Goal: Information Seeking & Learning: Learn about a topic

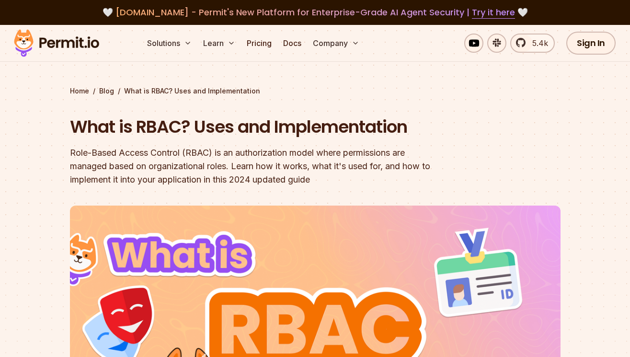
click at [68, 49] on img at bounding box center [57, 43] width 94 height 33
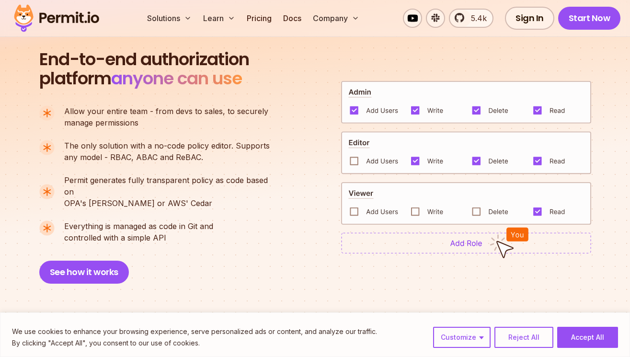
scroll to position [629, 0]
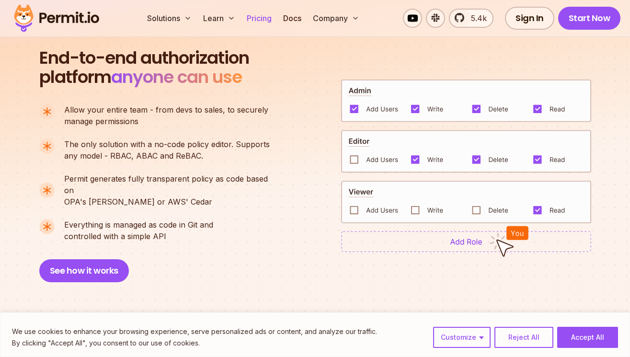
click at [258, 22] on link "Pricing" at bounding box center [259, 18] width 33 height 19
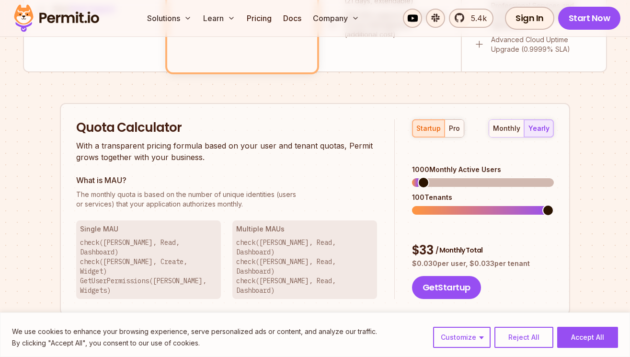
scroll to position [557, 0]
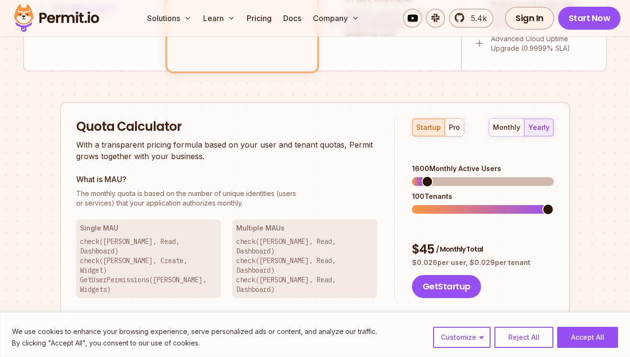
click at [422, 176] on span at bounding box center [428, 182] width 12 height 12
click at [506, 130] on div "monthly" at bounding box center [506, 128] width 27 height 10
click at [453, 127] on div "pro" at bounding box center [454, 128] width 11 height 10
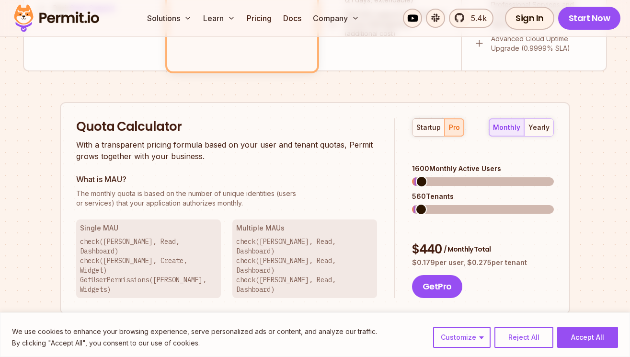
click at [498, 123] on div "monthly yearly" at bounding box center [521, 127] width 65 height 18
click at [415, 123] on button "startup" at bounding box center [429, 127] width 32 height 17
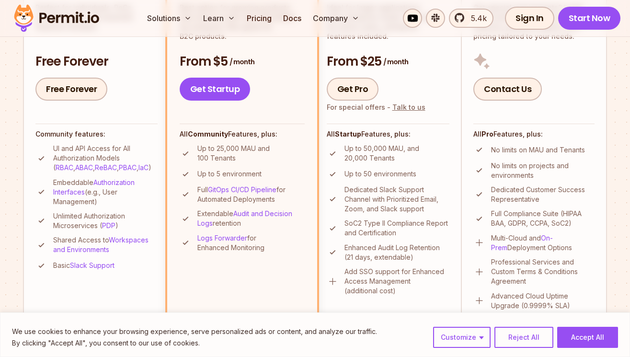
scroll to position [299, 0]
click at [113, 227] on link "PDP" at bounding box center [108, 226] width 13 height 8
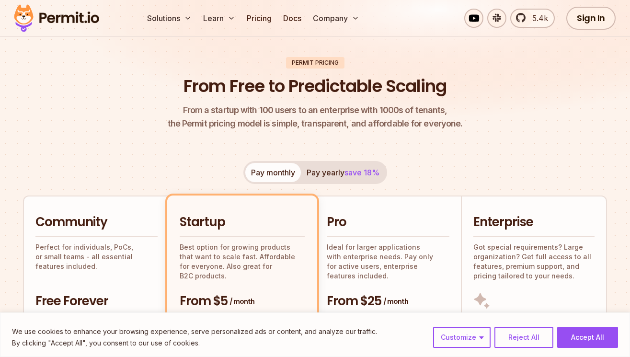
scroll to position [0, 0]
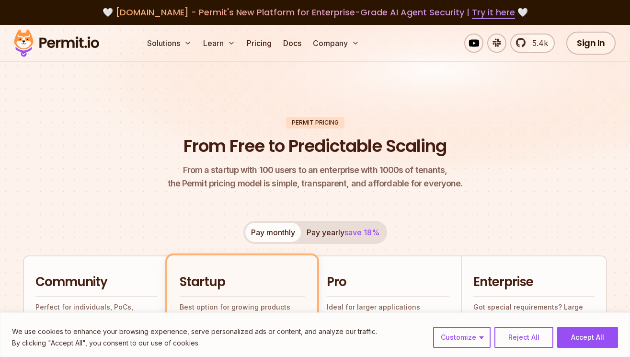
click at [62, 38] on img at bounding box center [57, 43] width 94 height 33
